Goal: Task Accomplishment & Management: Use online tool/utility

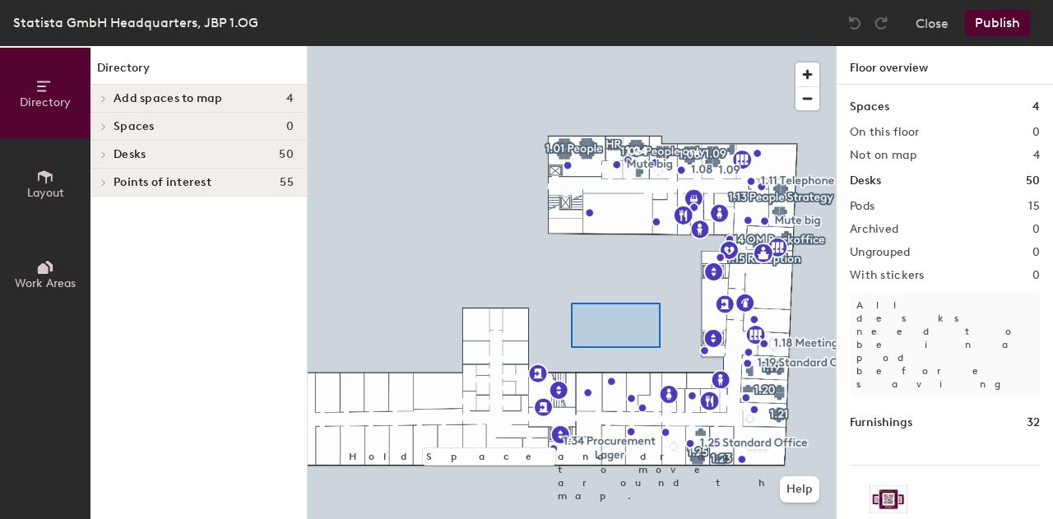
click at [594, 46] on div at bounding box center [572, 46] width 528 height 0
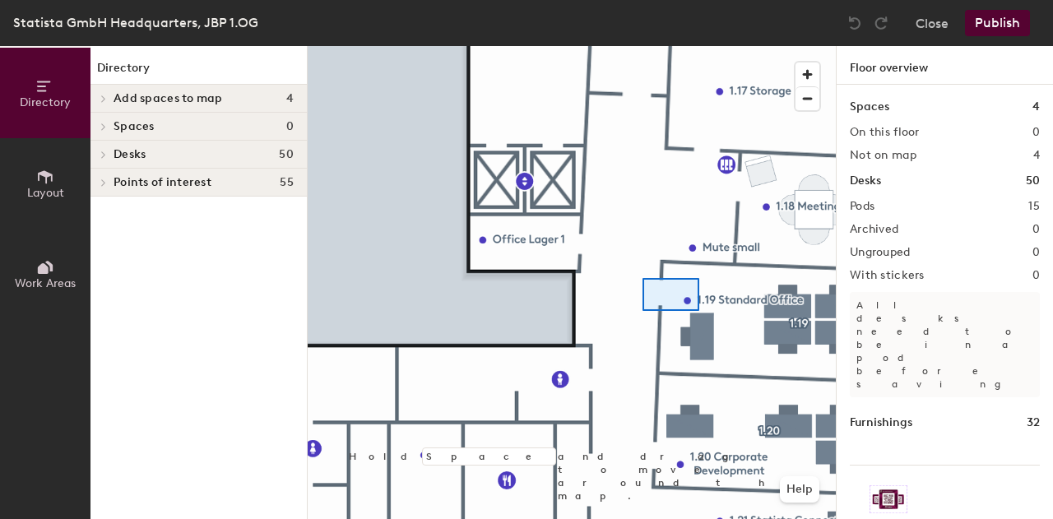
click at [643, 46] on div at bounding box center [572, 46] width 528 height 0
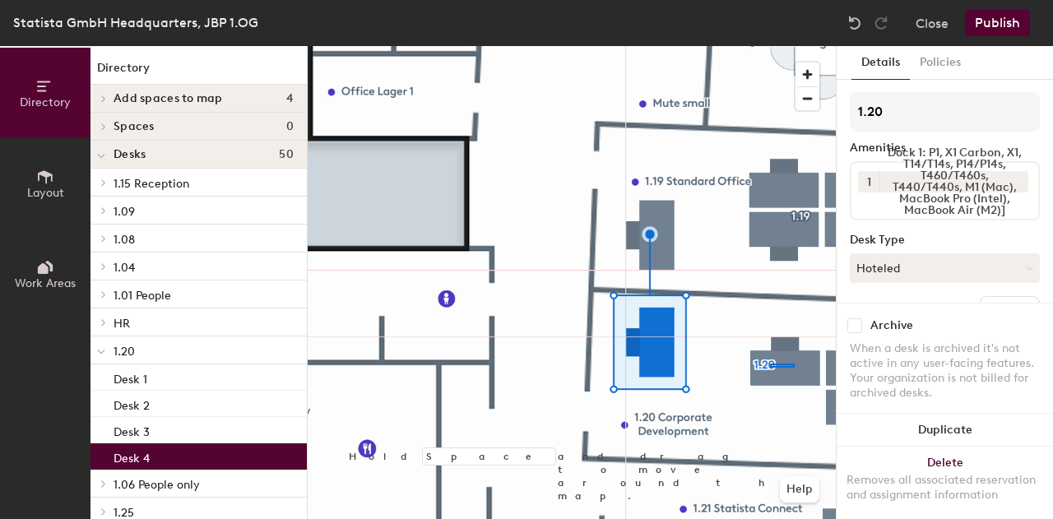
click at [773, 46] on div at bounding box center [572, 46] width 528 height 0
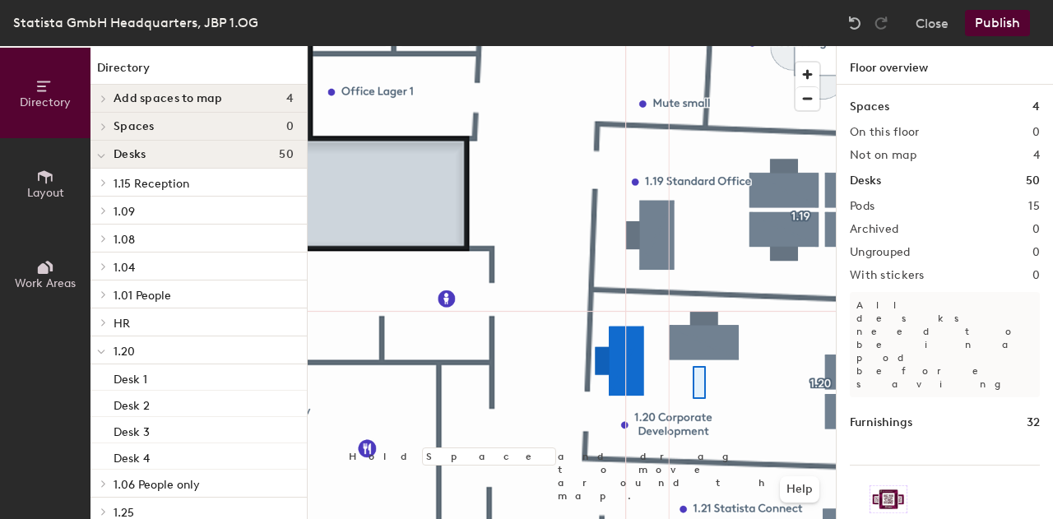
click at [693, 46] on div at bounding box center [572, 46] width 528 height 0
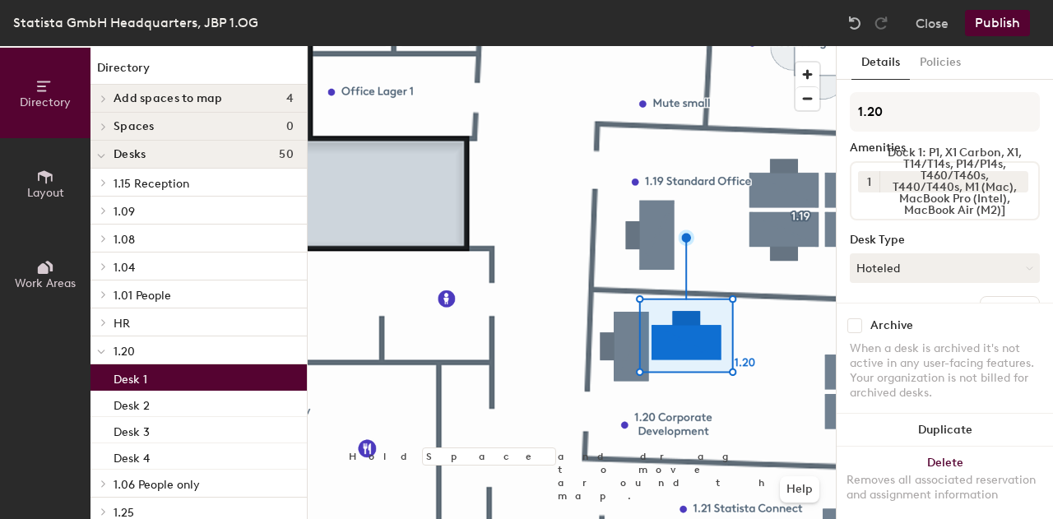
click at [660, 46] on div at bounding box center [572, 46] width 528 height 0
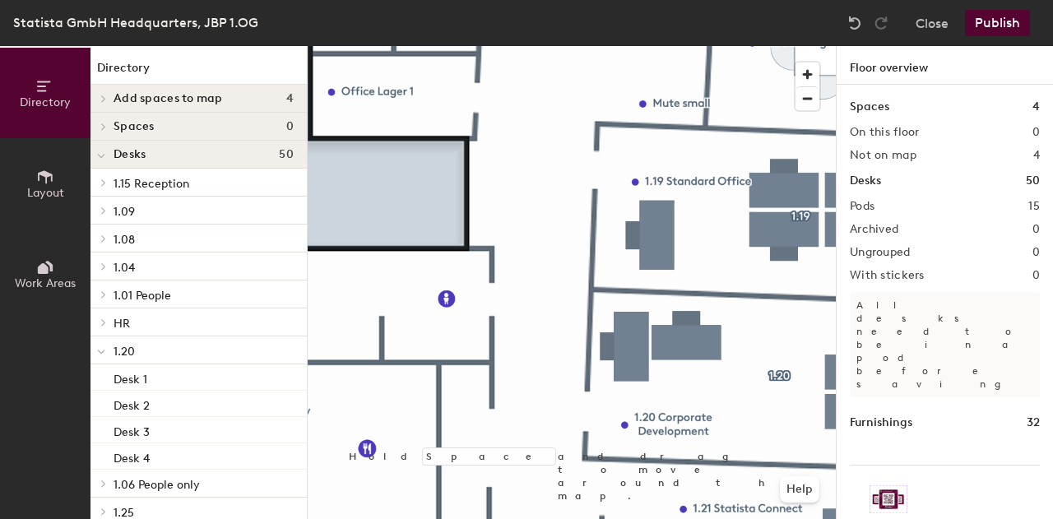
click at [986, 37] on div "Statista GmbH Headquarters, JBP 1.OG Close Publish" at bounding box center [526, 23] width 1053 height 46
click at [980, 30] on button "Publish" at bounding box center [997, 23] width 65 height 26
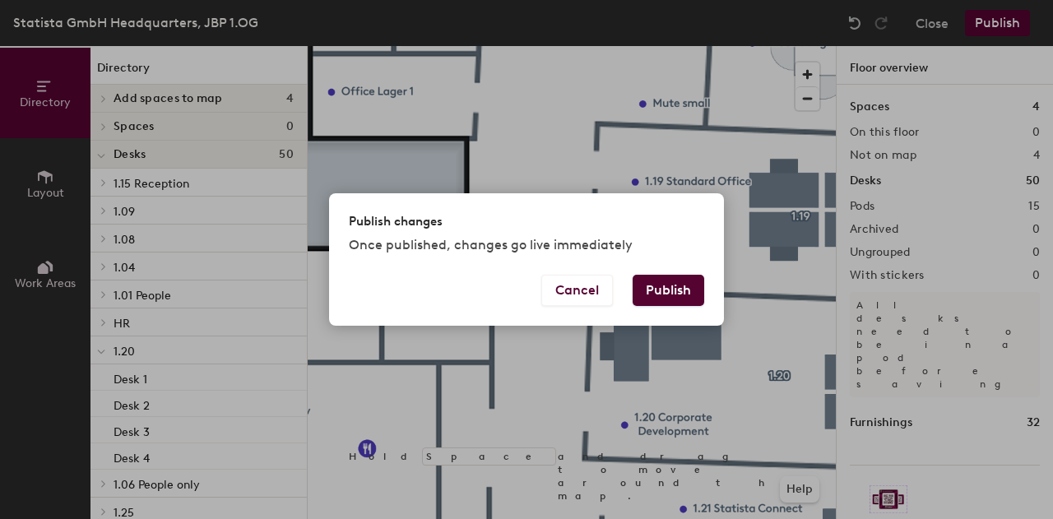
click at [691, 285] on button "Publish" at bounding box center [669, 290] width 72 height 31
